Goal: Find specific page/section: Find specific page/section

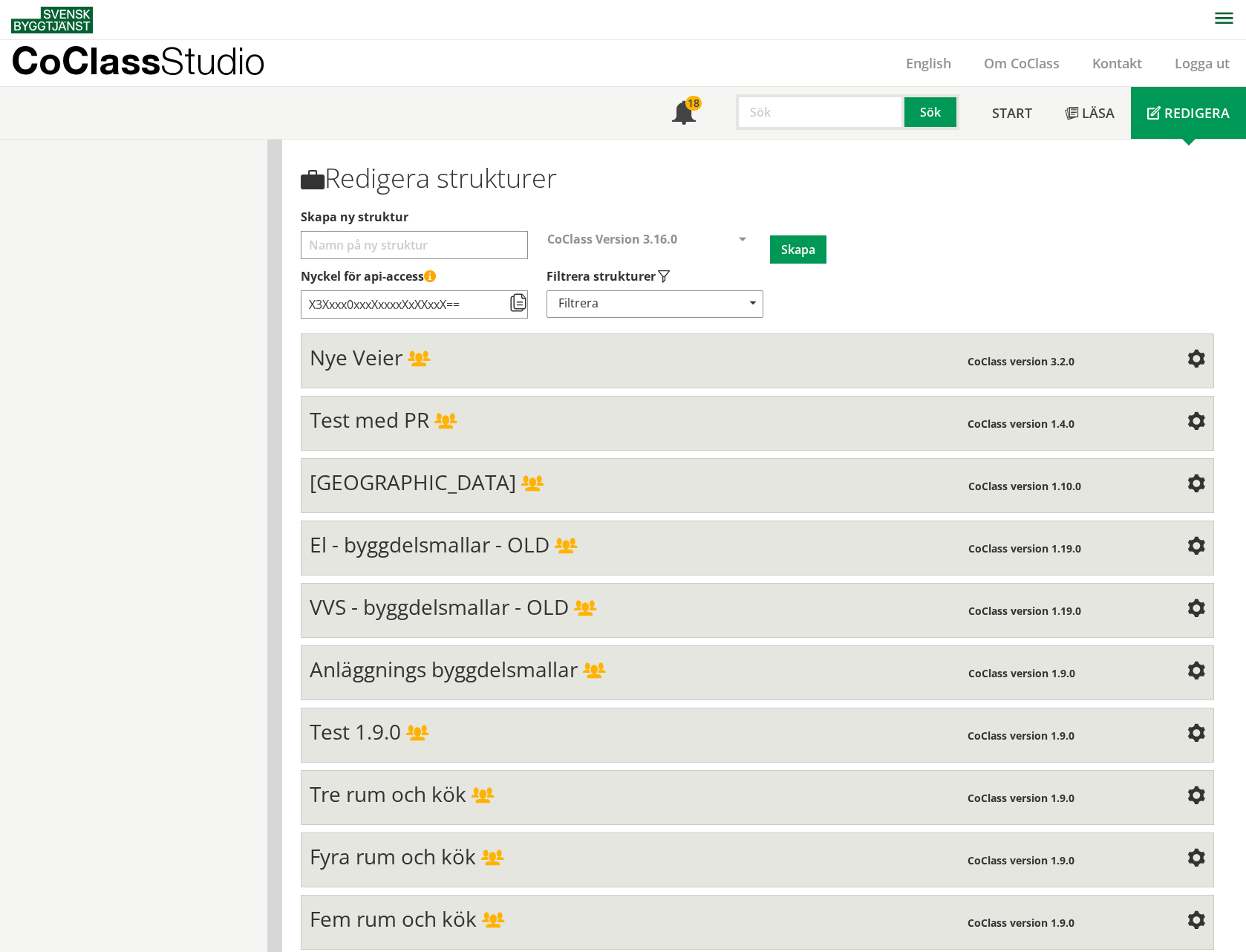
scroll to position [4778, 0]
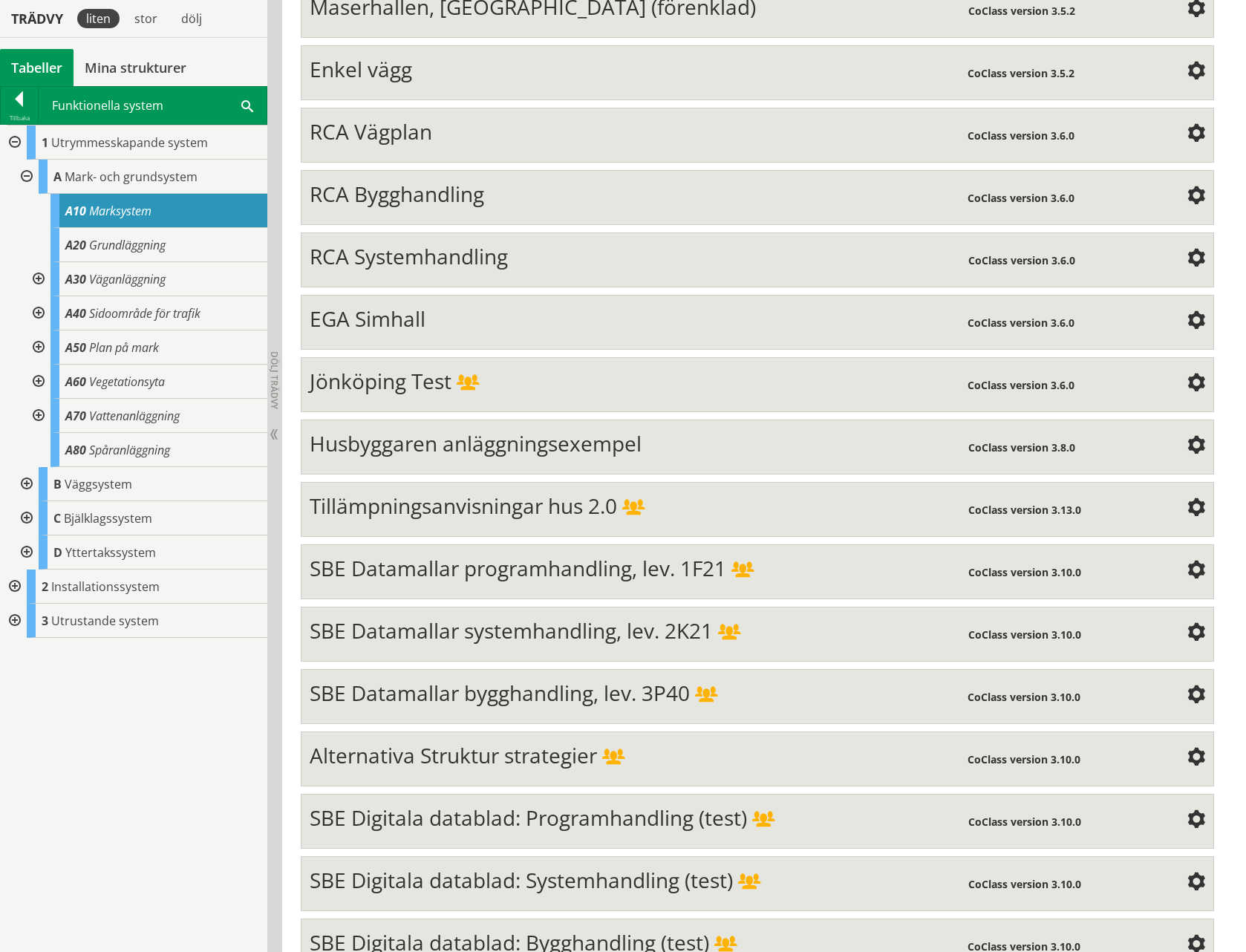
click at [28, 64] on div "Tabeller" at bounding box center [36, 67] width 73 height 37
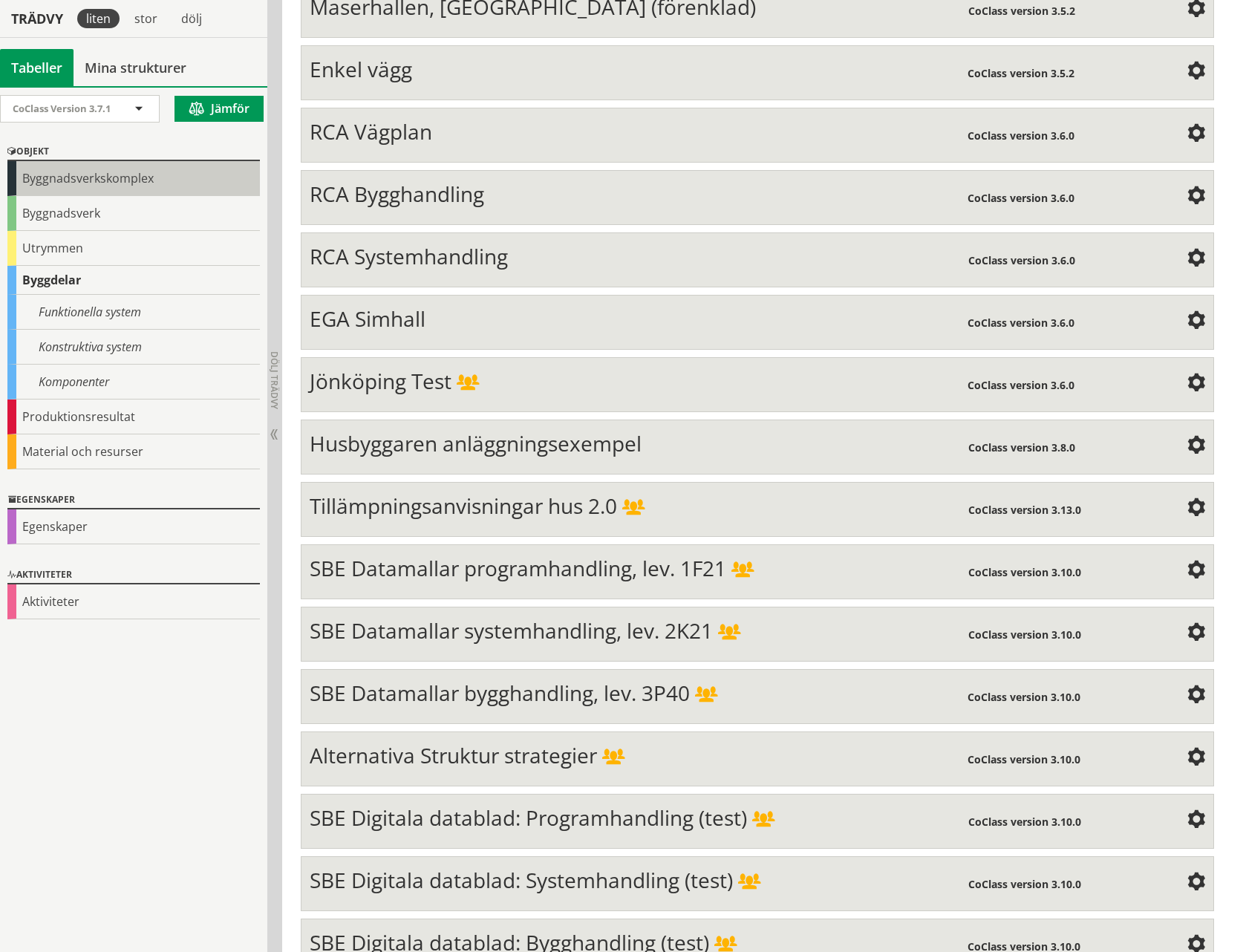
click at [49, 180] on div "Byggnadsverkskomplex" at bounding box center [133, 178] width 252 height 35
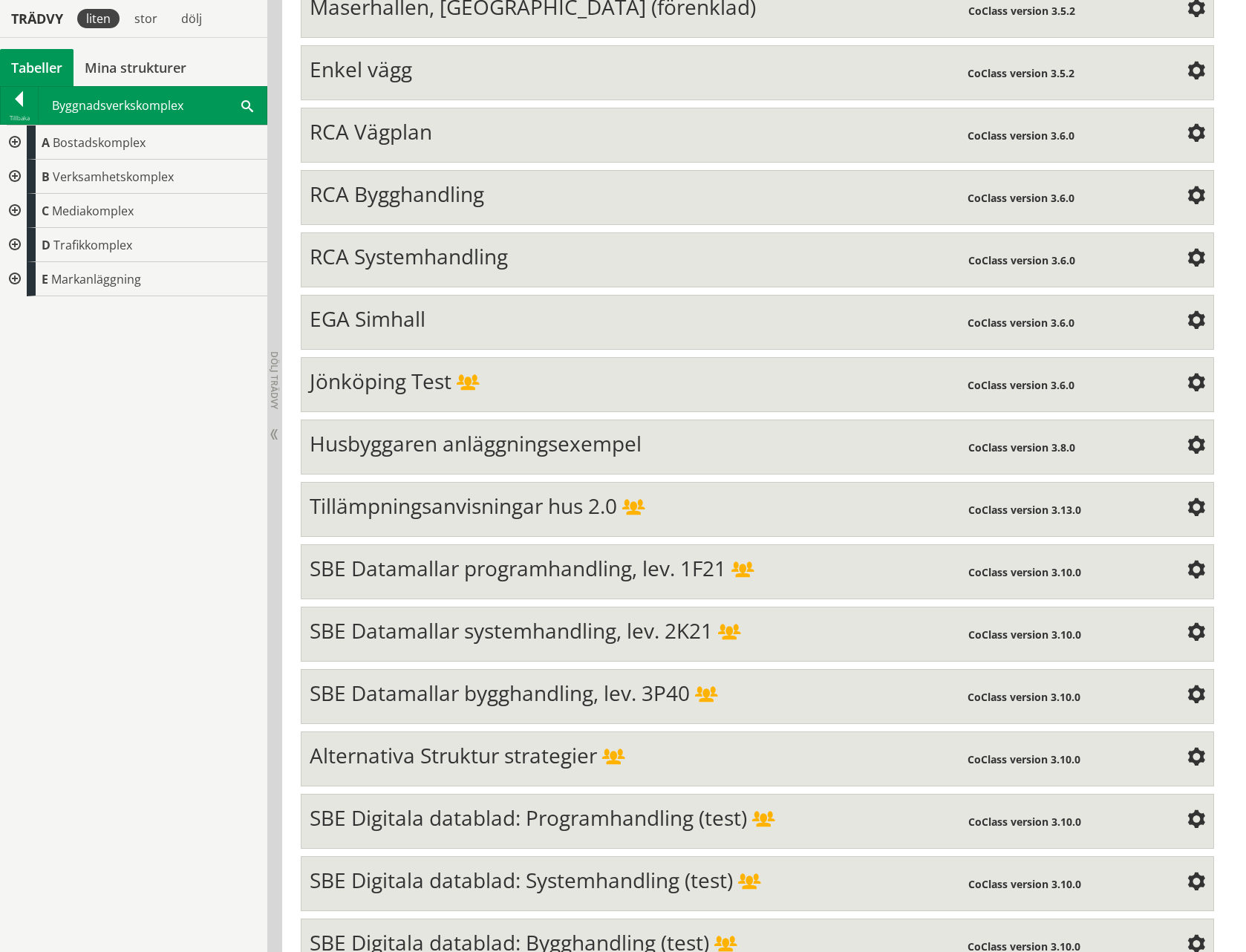
click at [14, 175] on div at bounding box center [14, 177] width 27 height 34
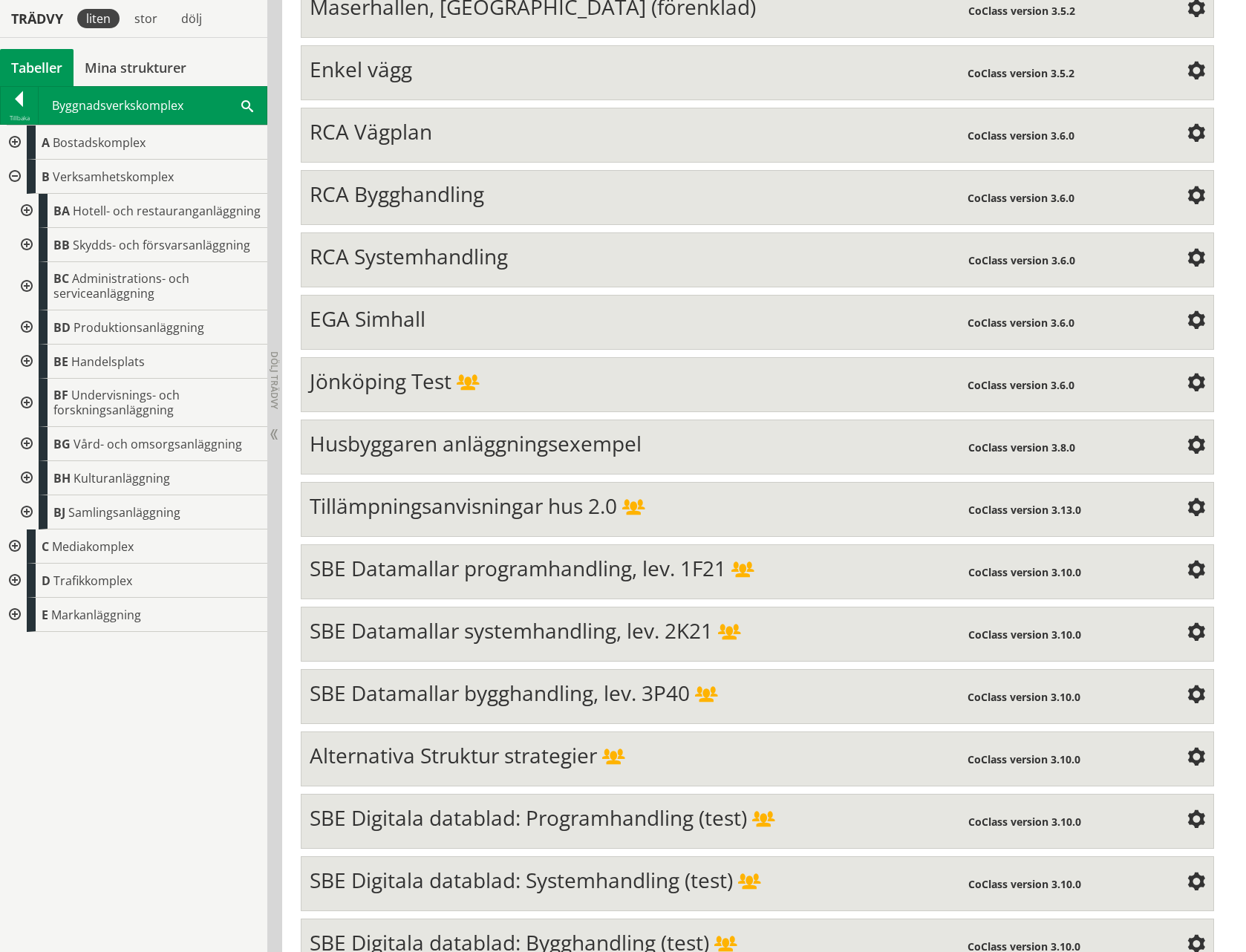
click at [15, 176] on div at bounding box center [14, 177] width 27 height 34
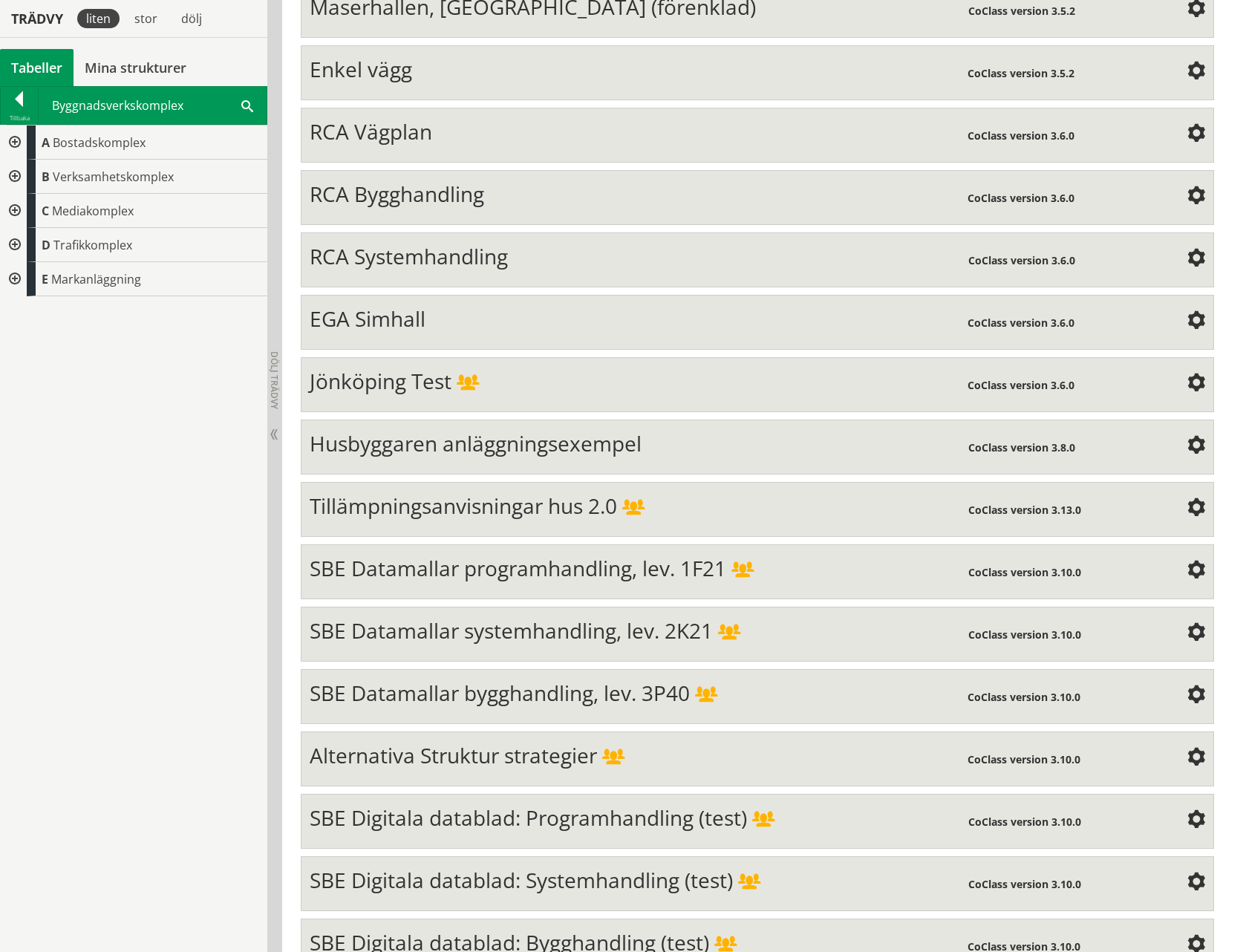
click at [14, 139] on div at bounding box center [14, 143] width 27 height 34
click at [28, 175] on div at bounding box center [25, 177] width 27 height 34
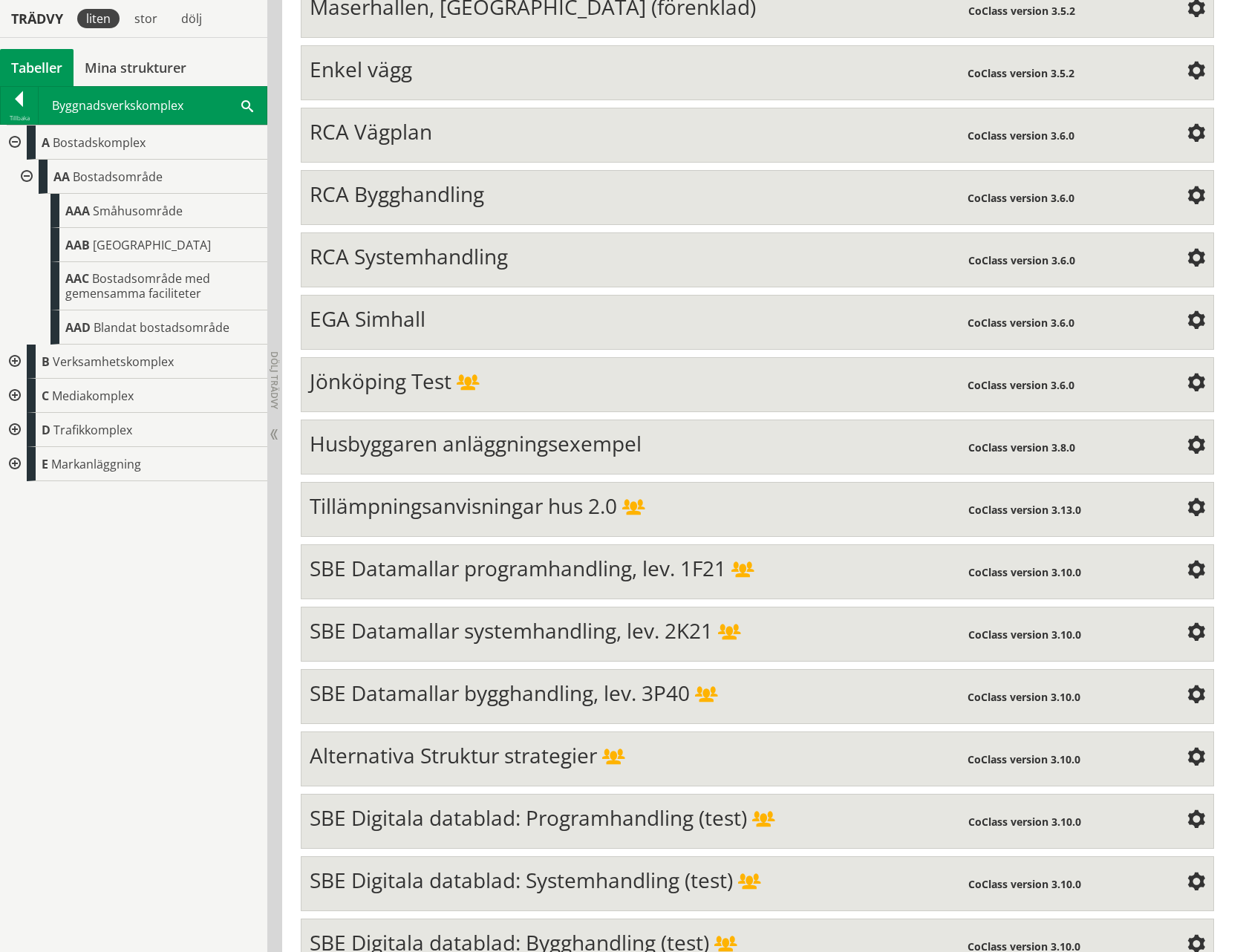
click at [16, 142] on div at bounding box center [14, 143] width 27 height 34
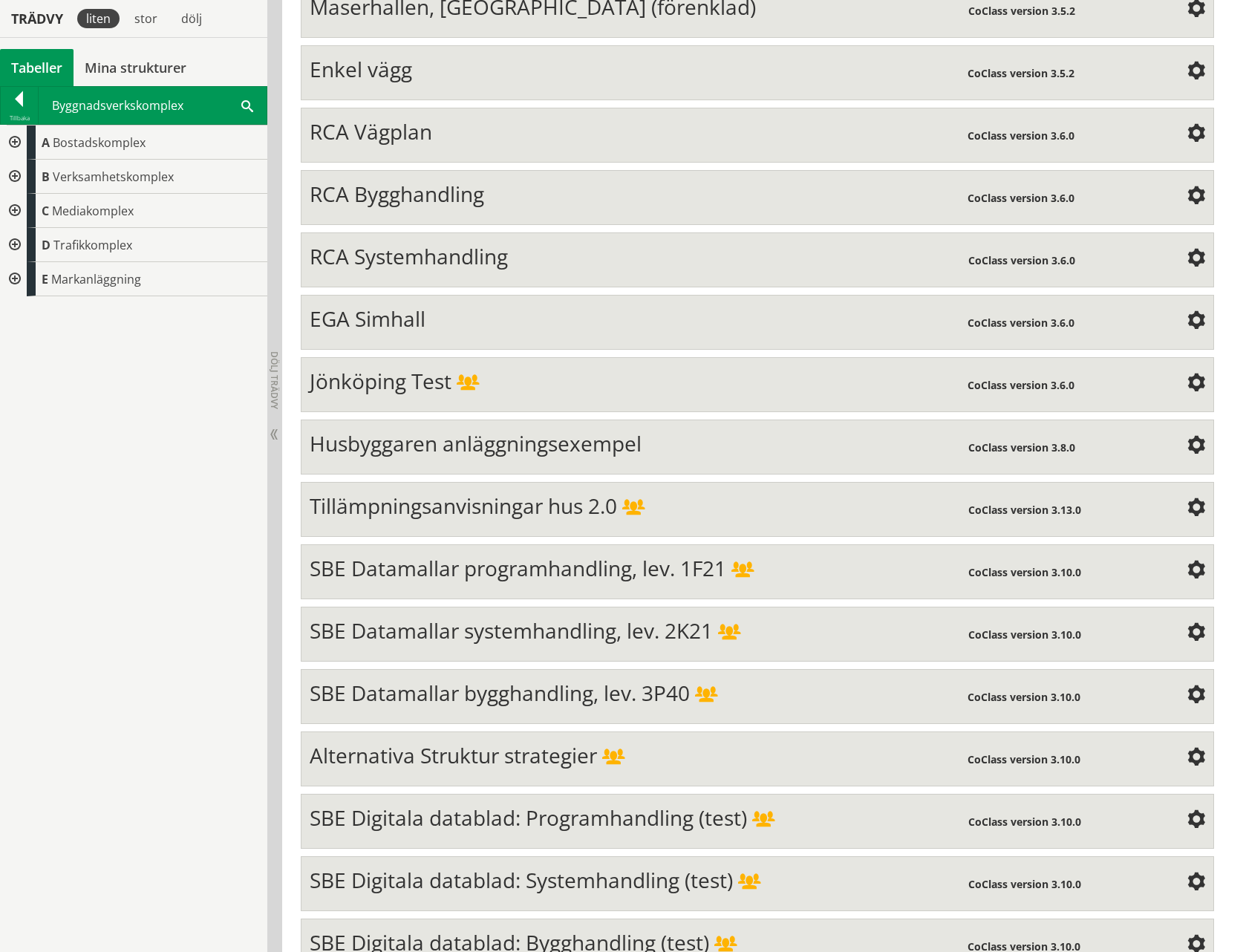
click at [32, 69] on div "Tabeller" at bounding box center [36, 67] width 73 height 37
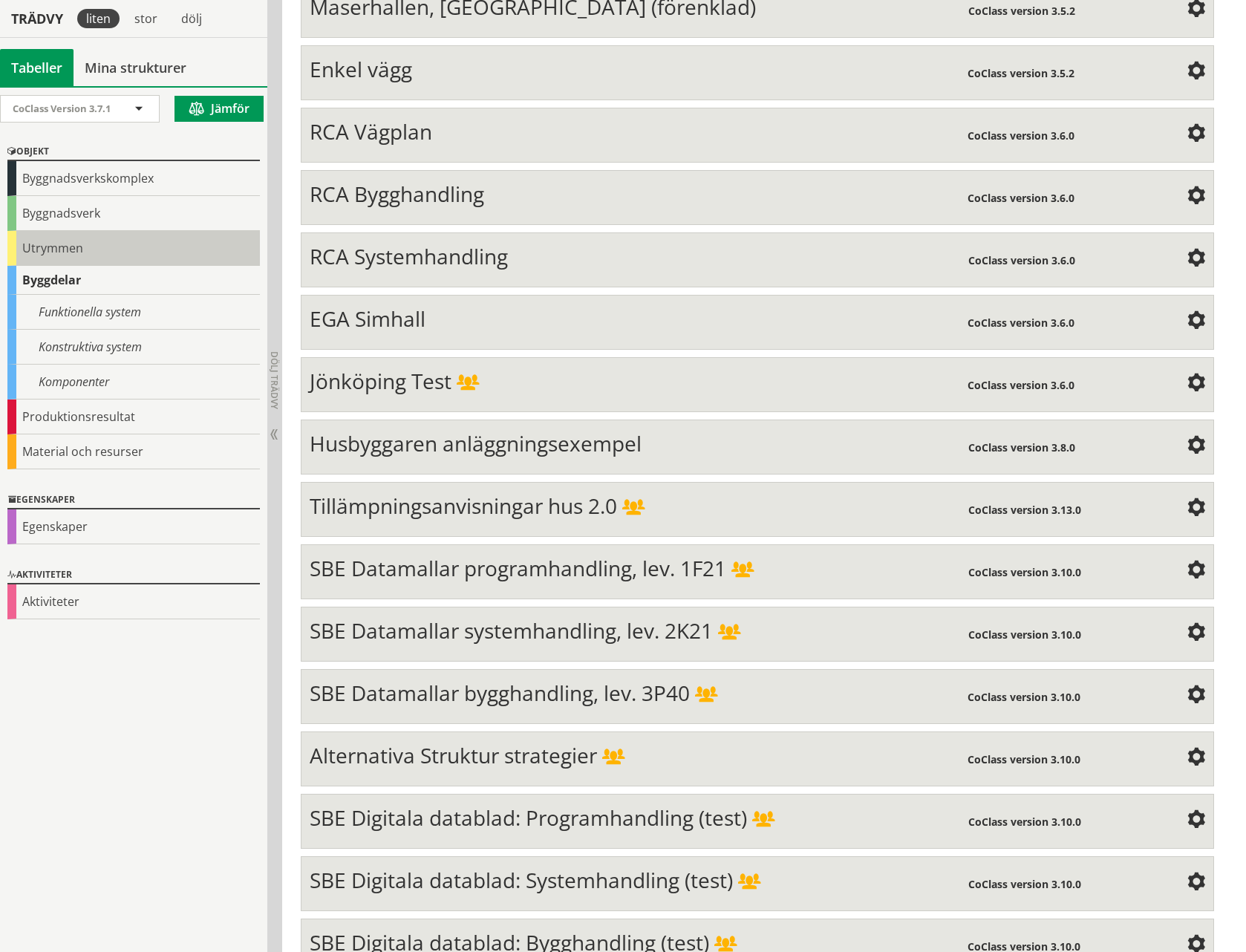
click at [61, 252] on div "Utrymmen" at bounding box center [133, 248] width 252 height 35
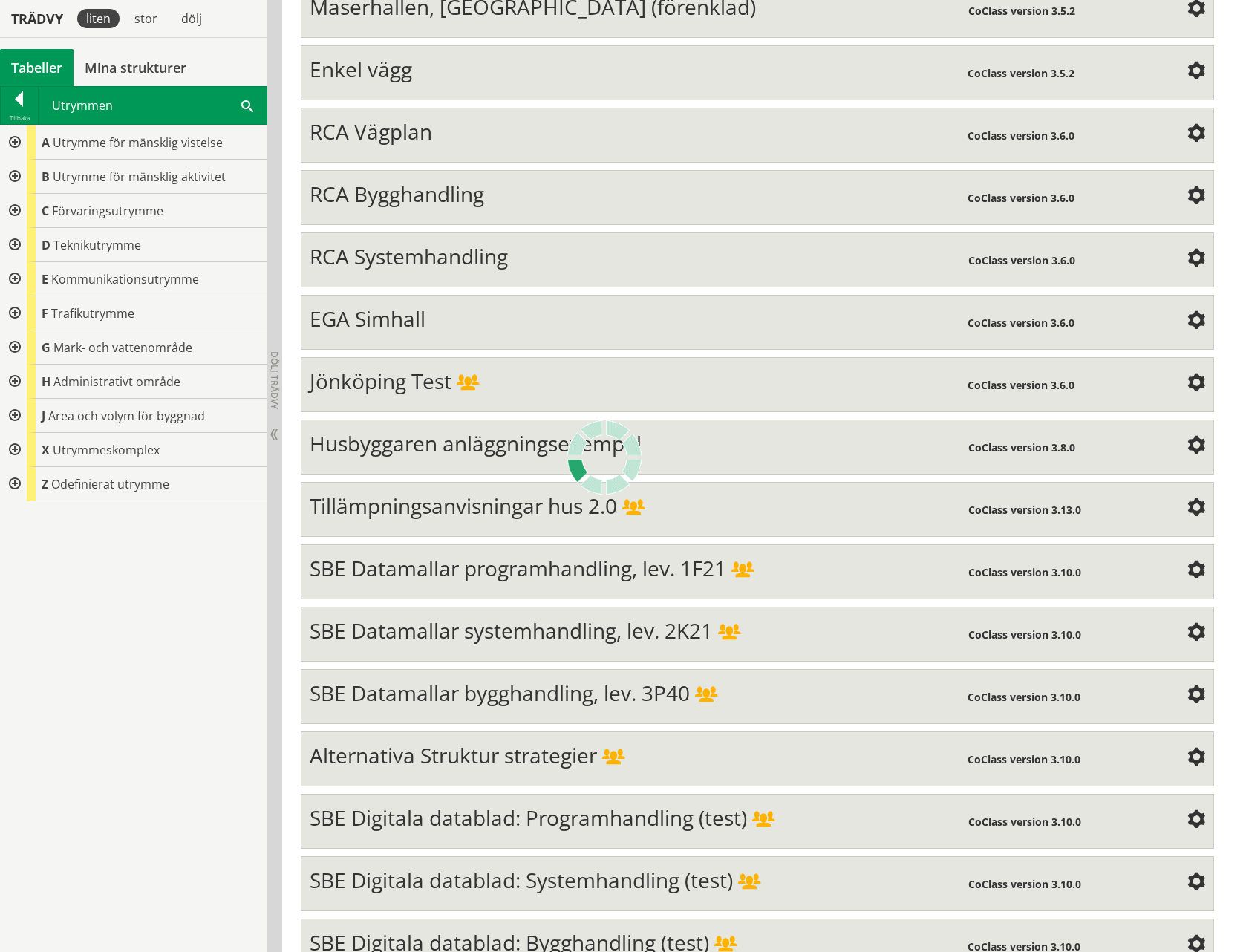
click at [14, 380] on div at bounding box center [14, 382] width 27 height 34
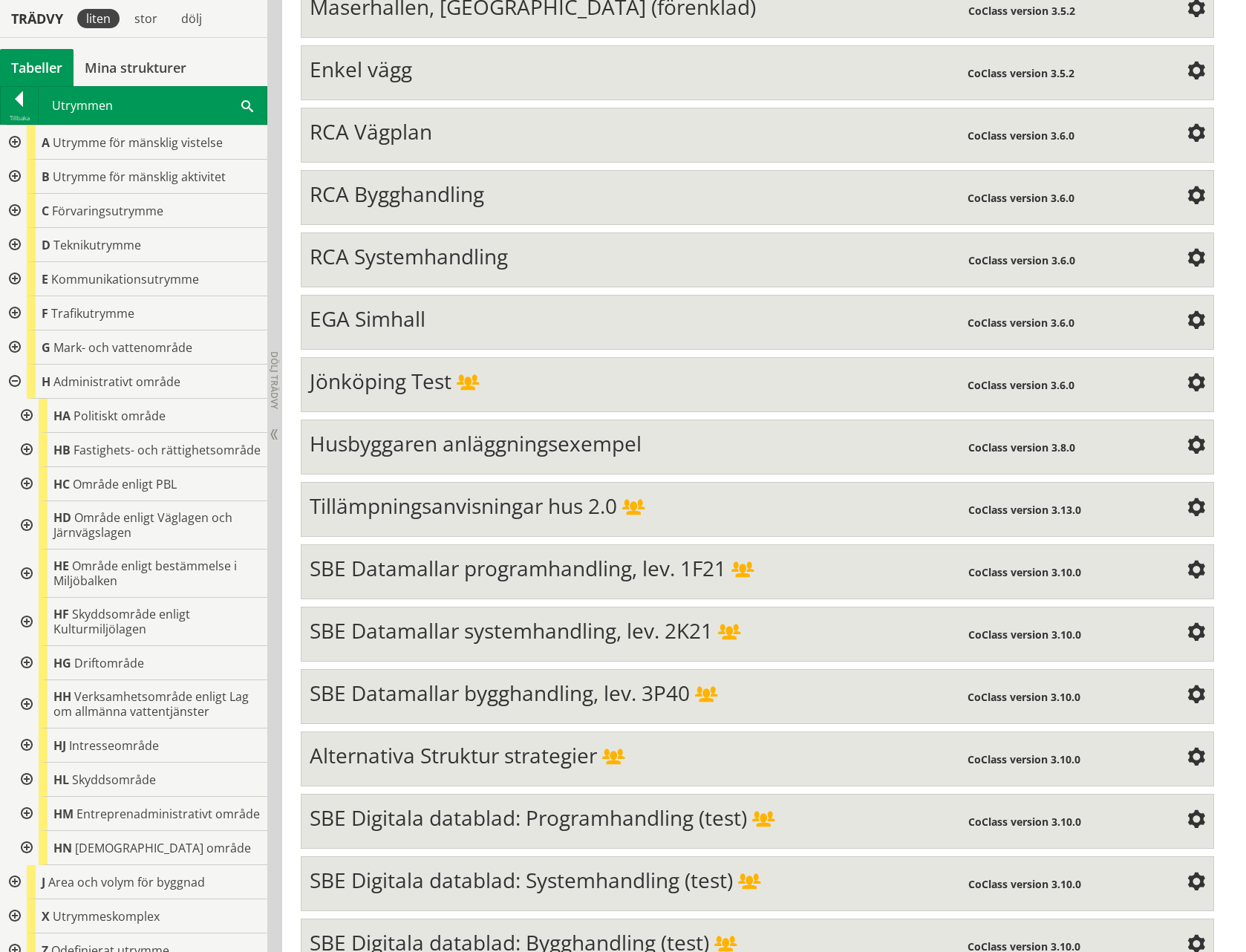
click at [27, 661] on div at bounding box center [25, 663] width 27 height 34
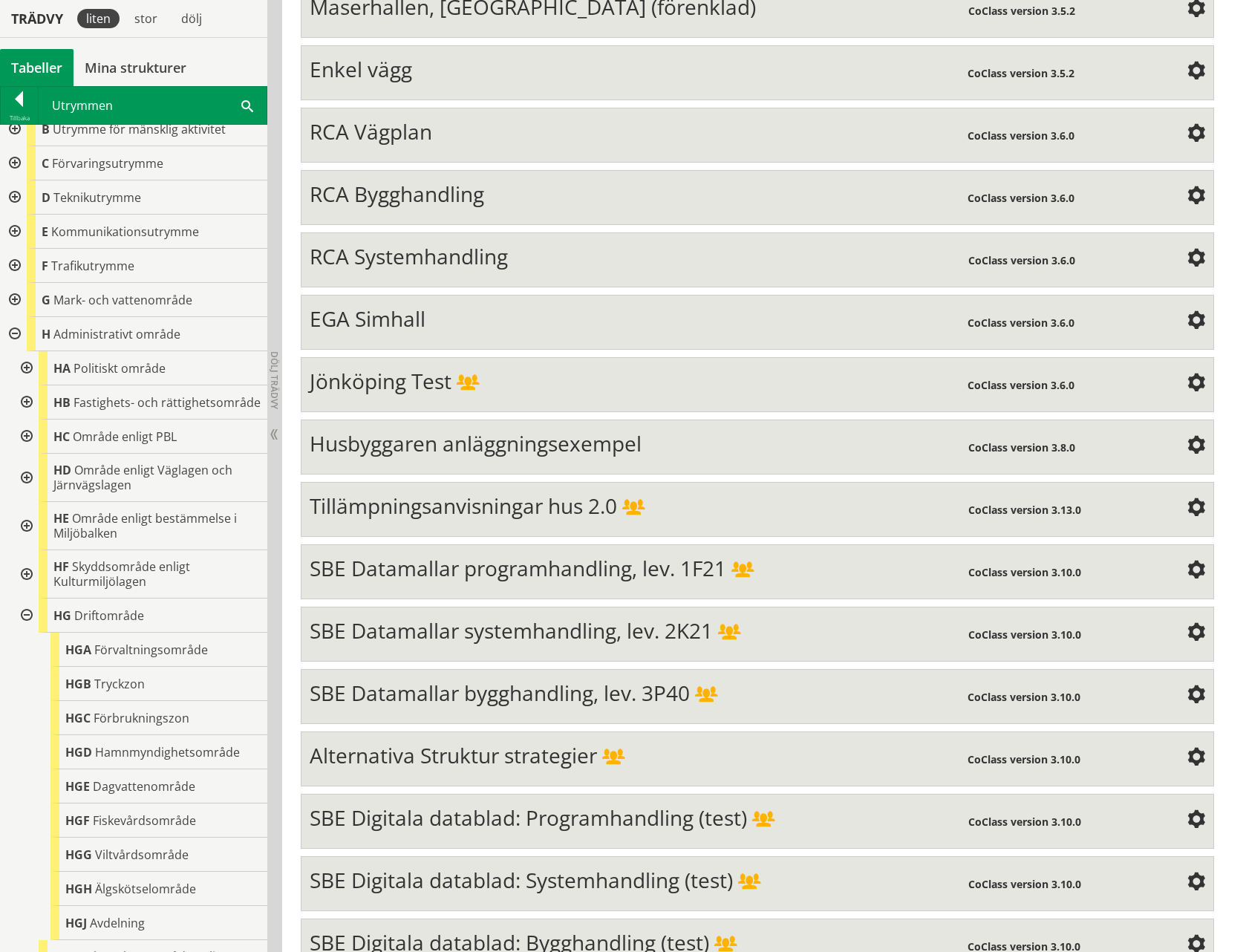
scroll to position [57, 0]
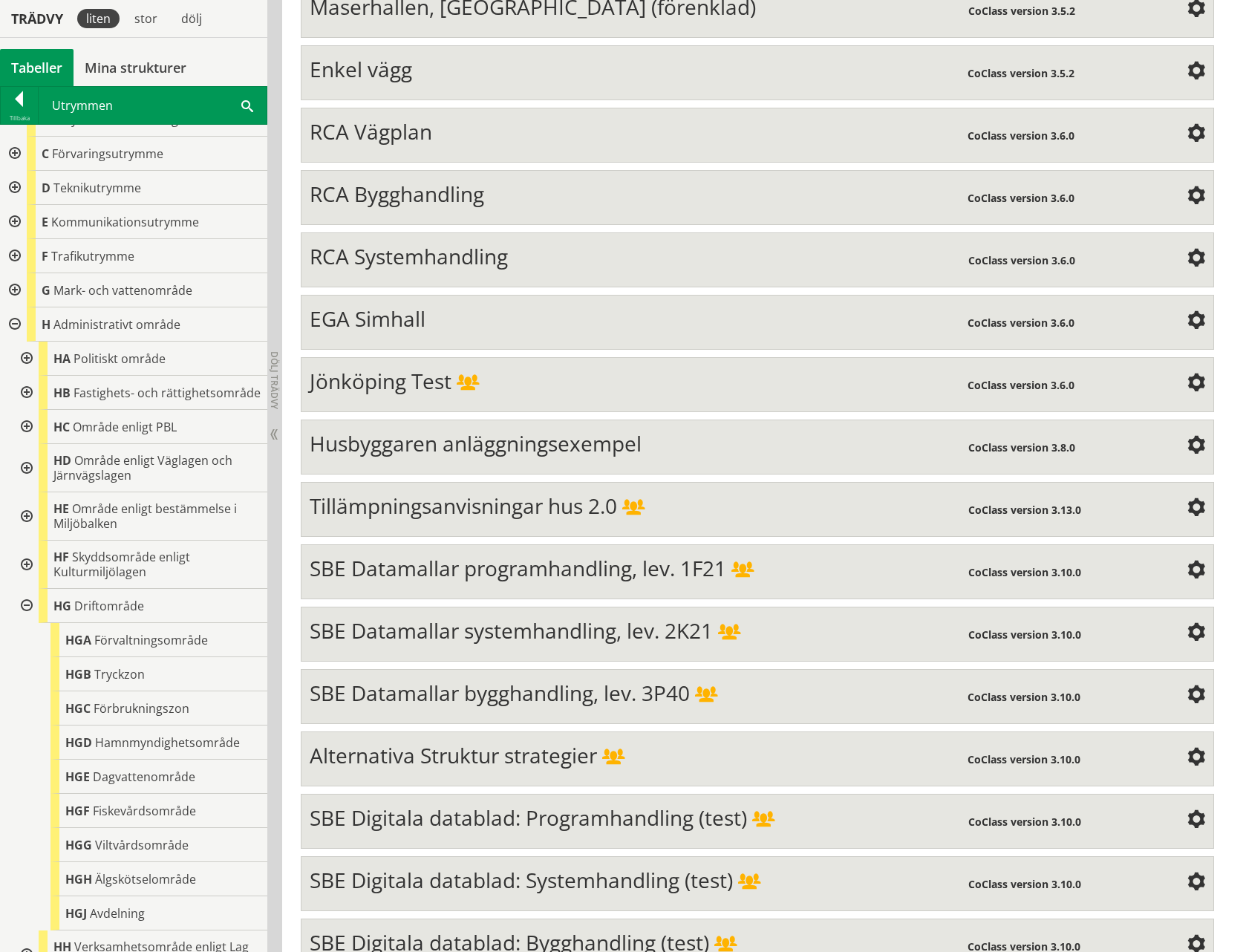
click at [27, 608] on div at bounding box center [25, 606] width 27 height 34
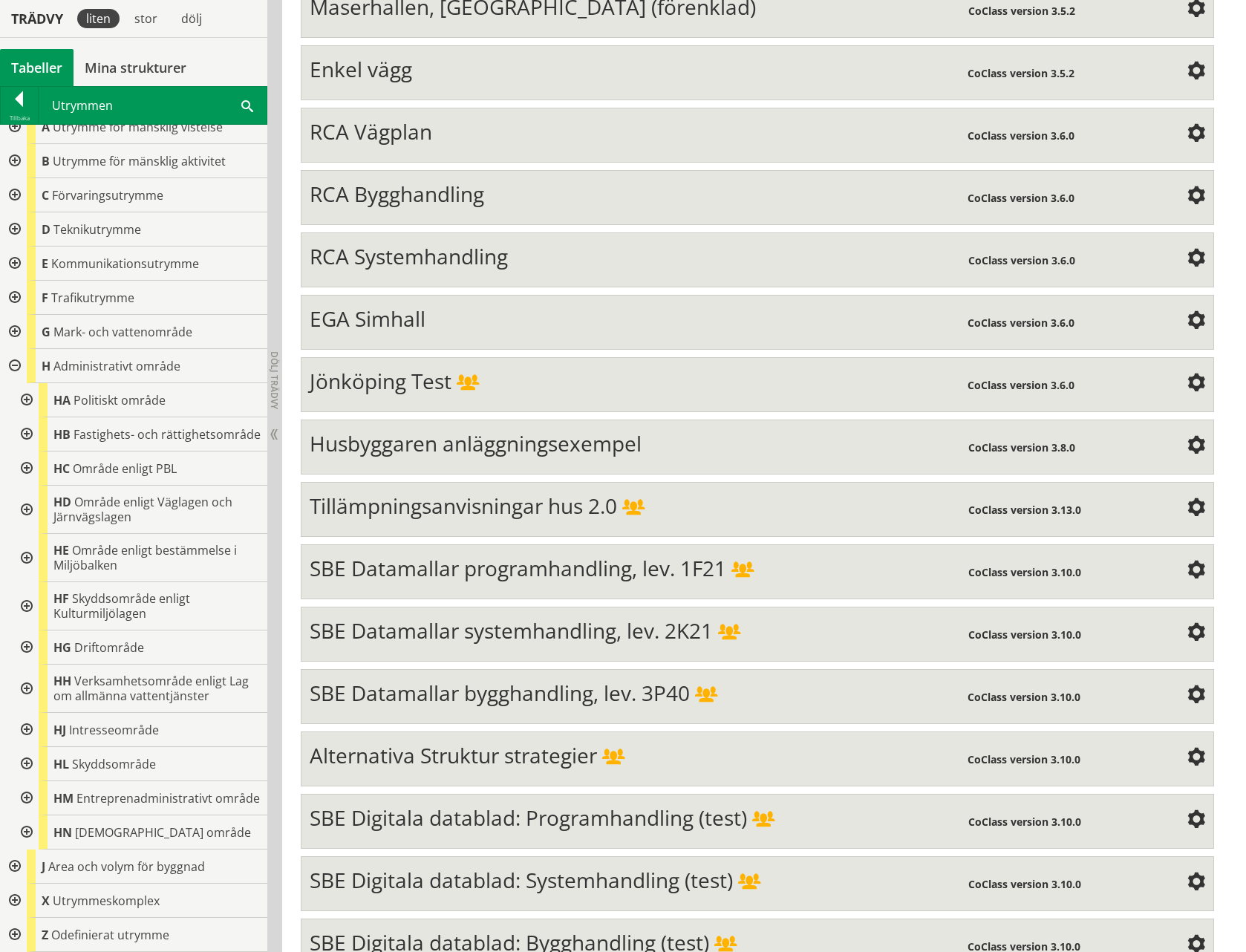
click at [28, 431] on div at bounding box center [25, 435] width 27 height 34
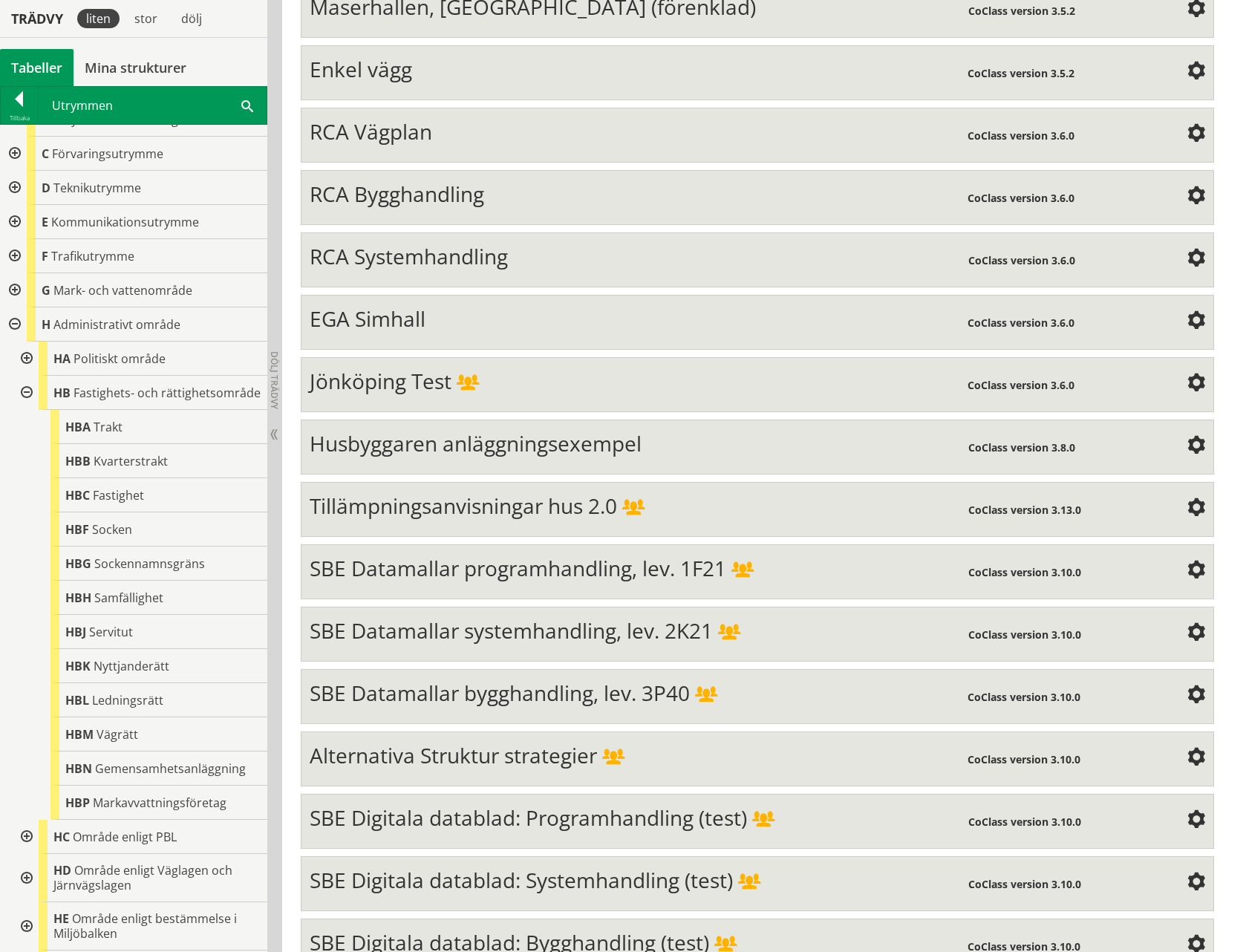
click at [14, 325] on div at bounding box center [14, 325] width 27 height 34
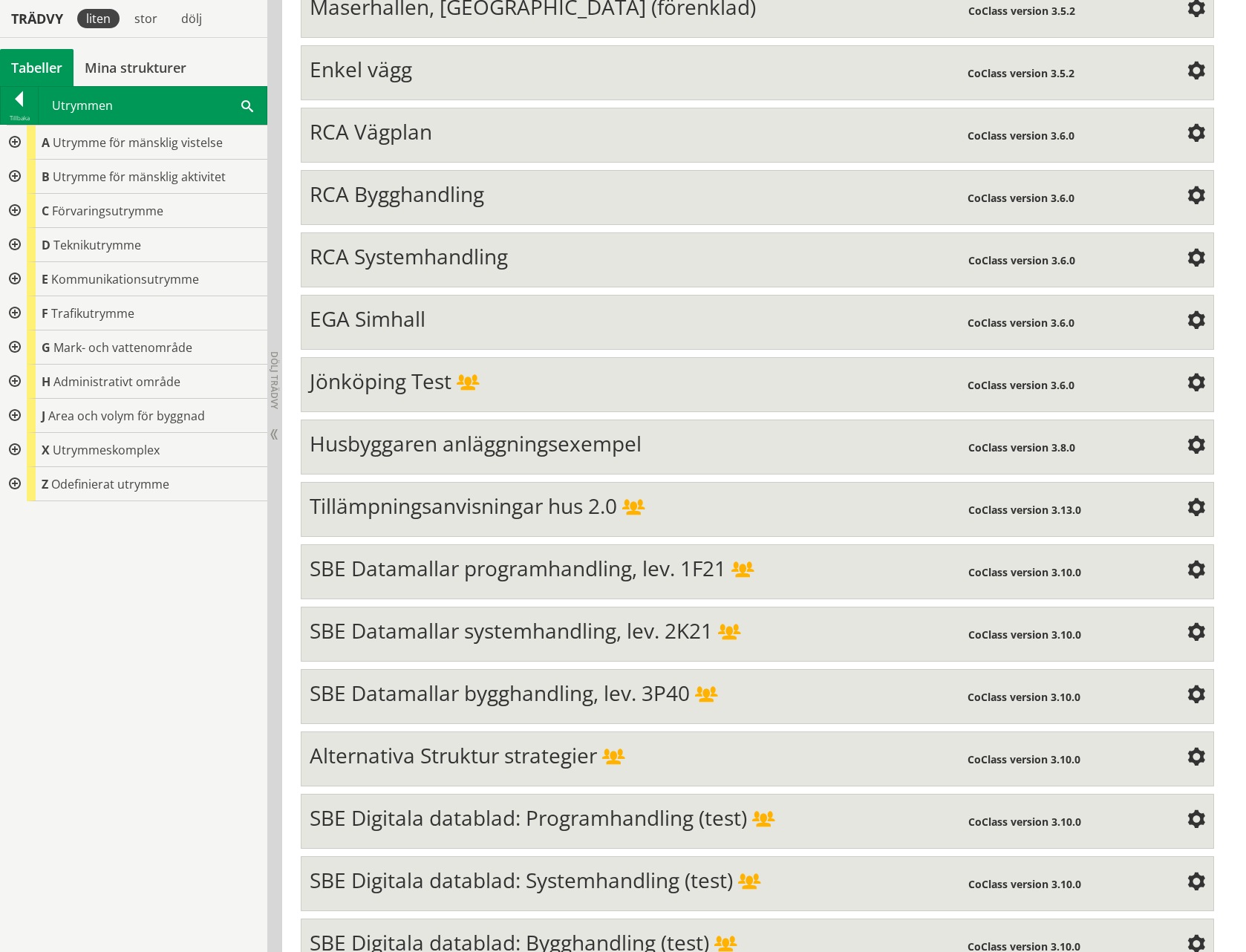
click at [17, 447] on div at bounding box center [14, 450] width 27 height 34
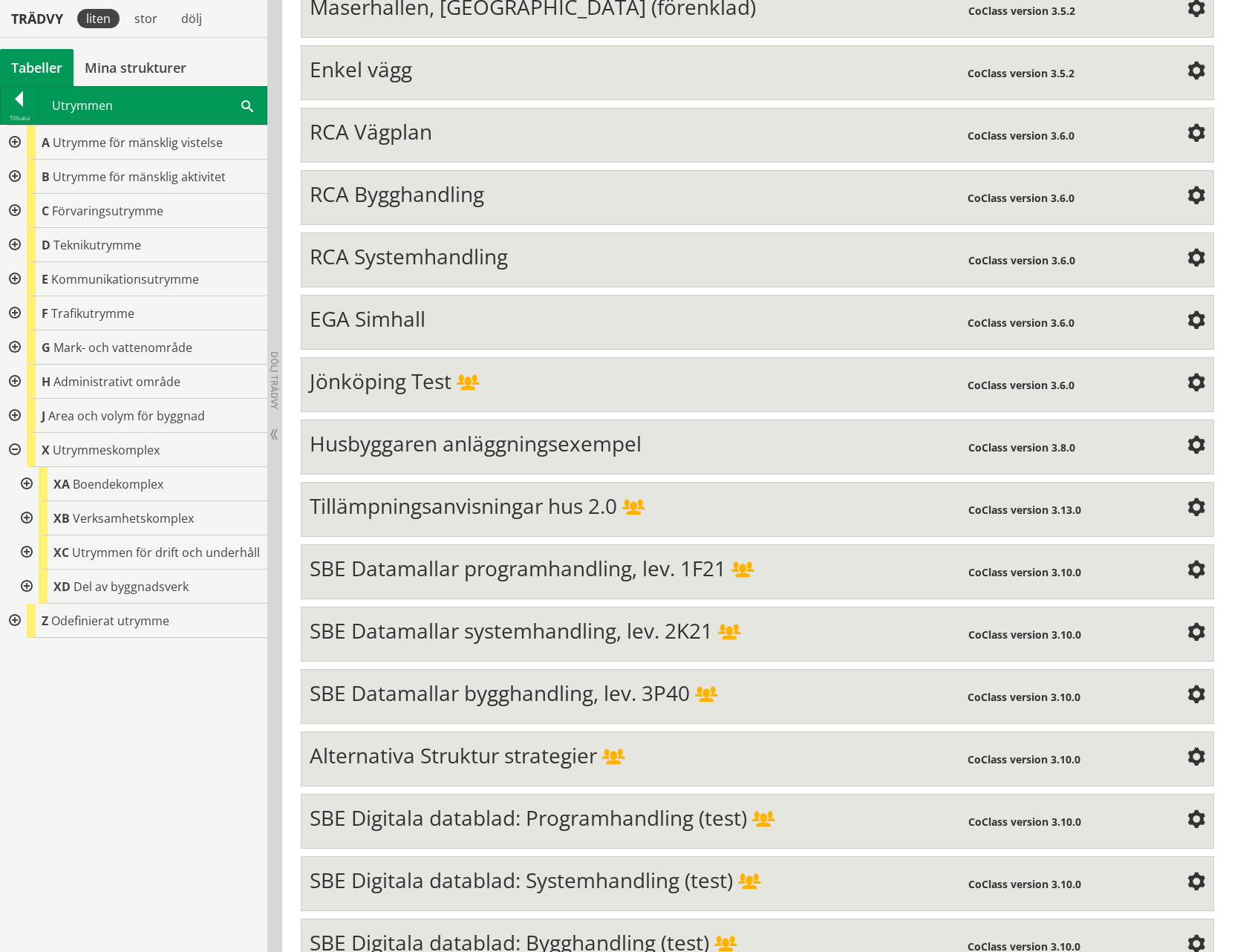
click at [28, 484] on div at bounding box center [25, 485] width 27 height 34
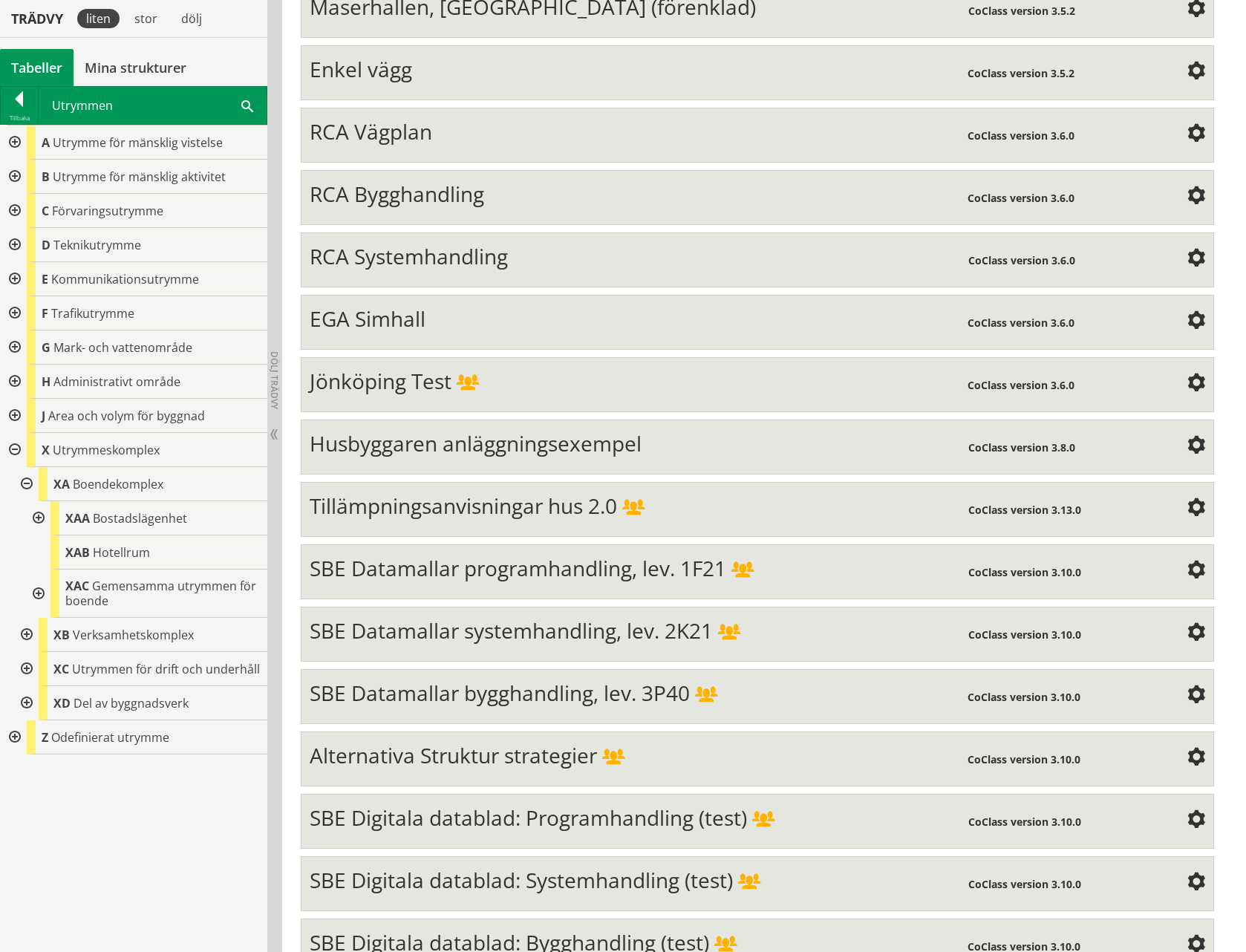
click at [15, 449] on div at bounding box center [14, 450] width 27 height 34
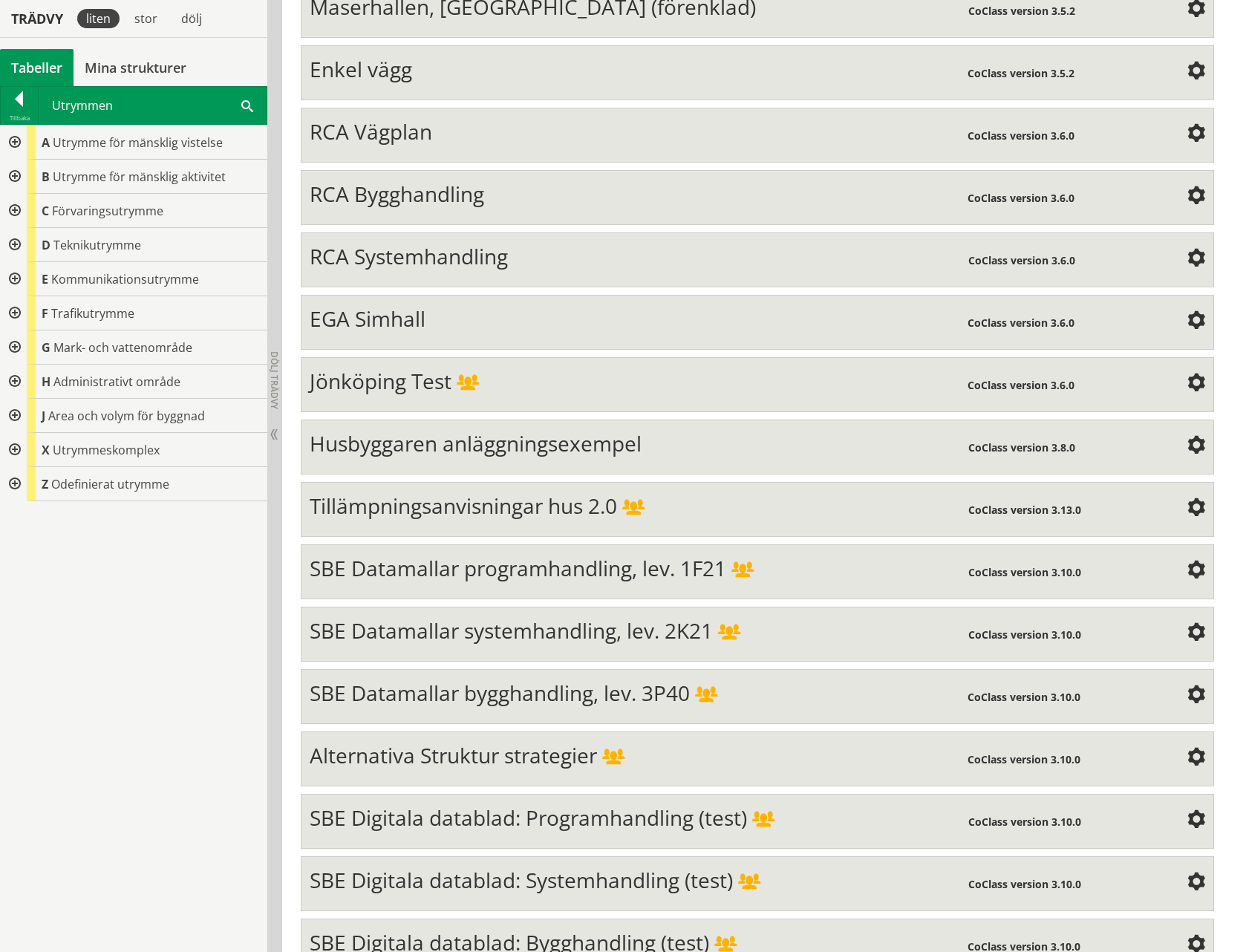
click at [15, 449] on div at bounding box center [14, 450] width 27 height 34
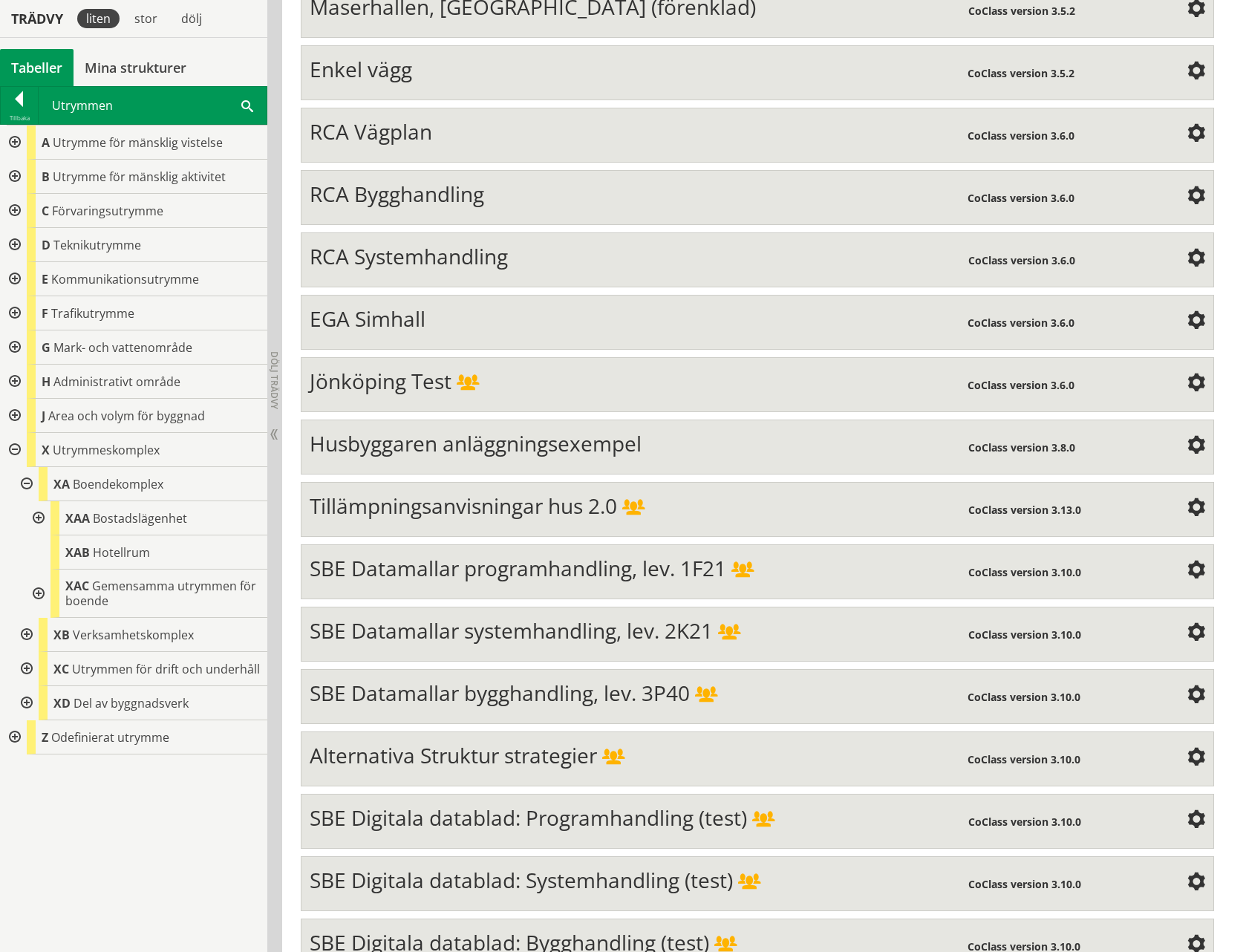
click at [17, 449] on div at bounding box center [14, 450] width 27 height 34
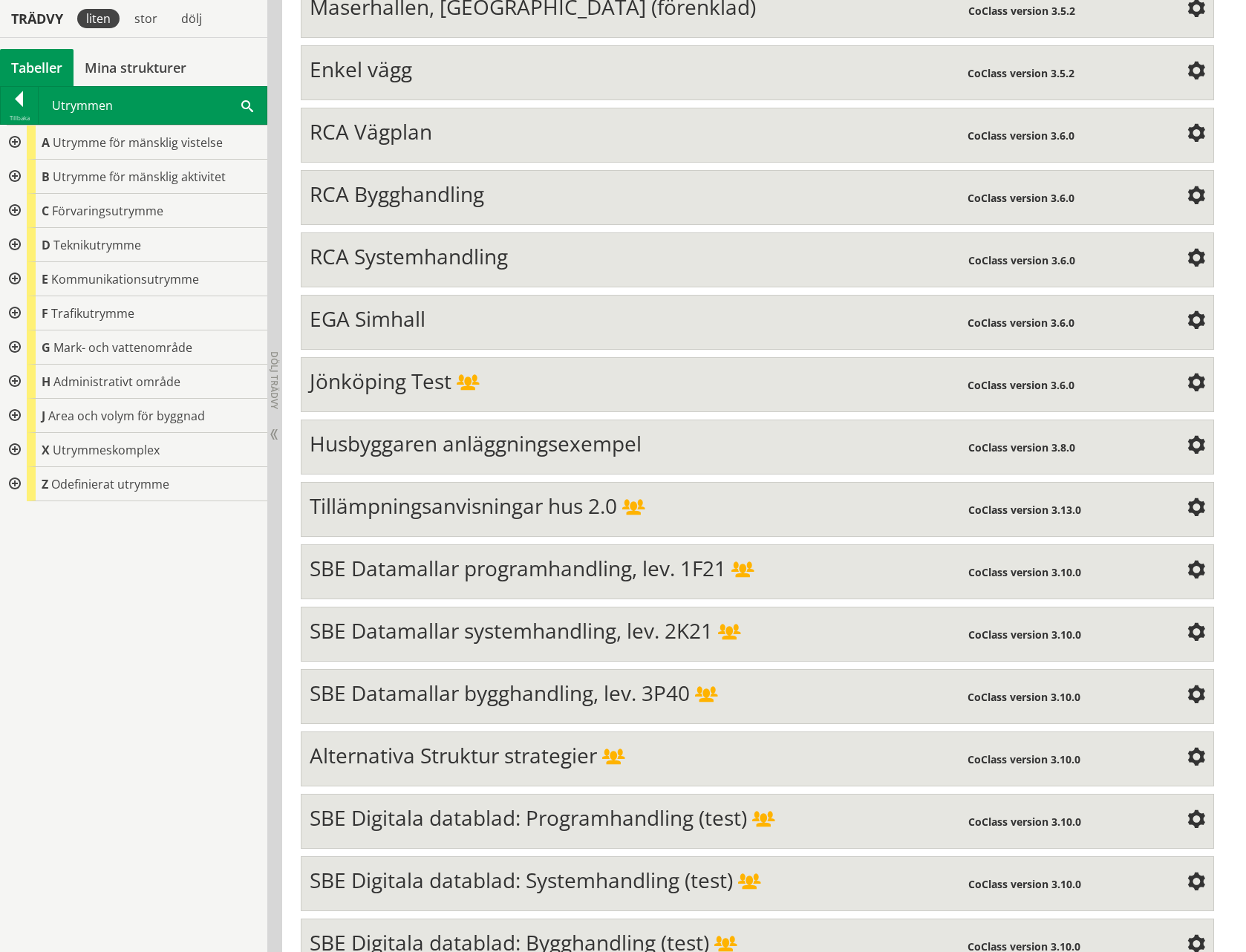
click at [17, 449] on div at bounding box center [14, 450] width 27 height 34
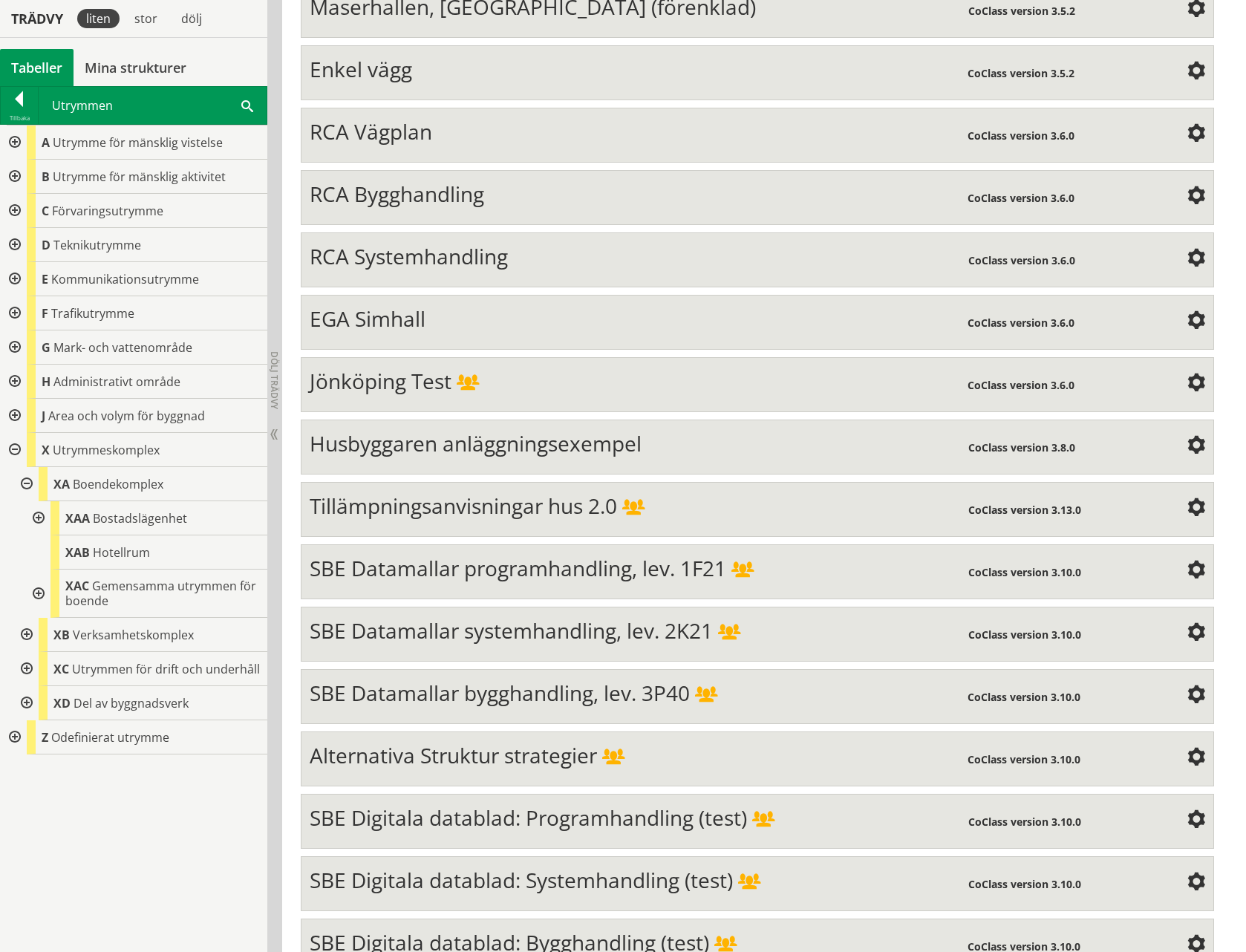
click at [17, 449] on div at bounding box center [14, 450] width 27 height 34
